Goal: Check status: Check status

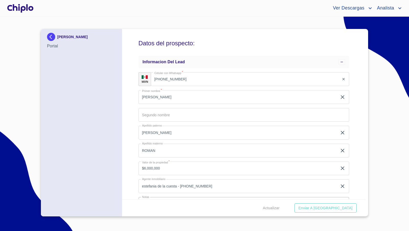
click at [20, 5] on div at bounding box center [20, 8] width 28 height 16
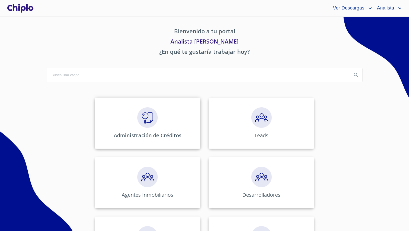
click at [158, 118] on div "Administración de Créditos" at bounding box center [148, 122] width 106 height 51
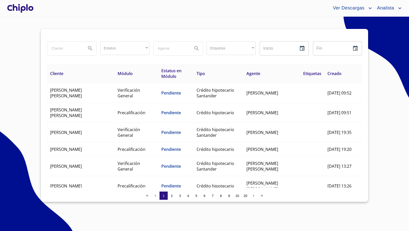
click at [66, 49] on input "search" at bounding box center [64, 48] width 35 height 14
type input "francisco"
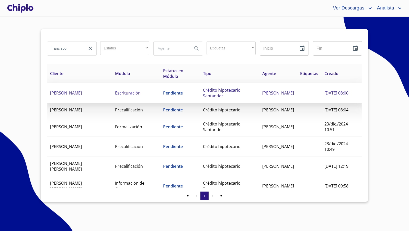
click at [85, 94] on td "FRANCISCO JOSUE CARRILLO BALLESTEROS" at bounding box center [79, 93] width 65 height 20
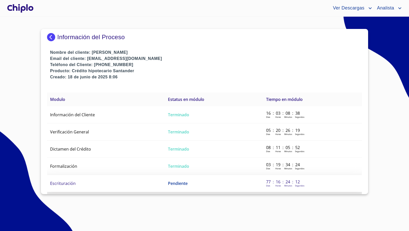
click at [72, 184] on span "Escrituración" at bounding box center [63, 183] width 26 height 6
